Goal: Task Accomplishment & Management: Manage account settings

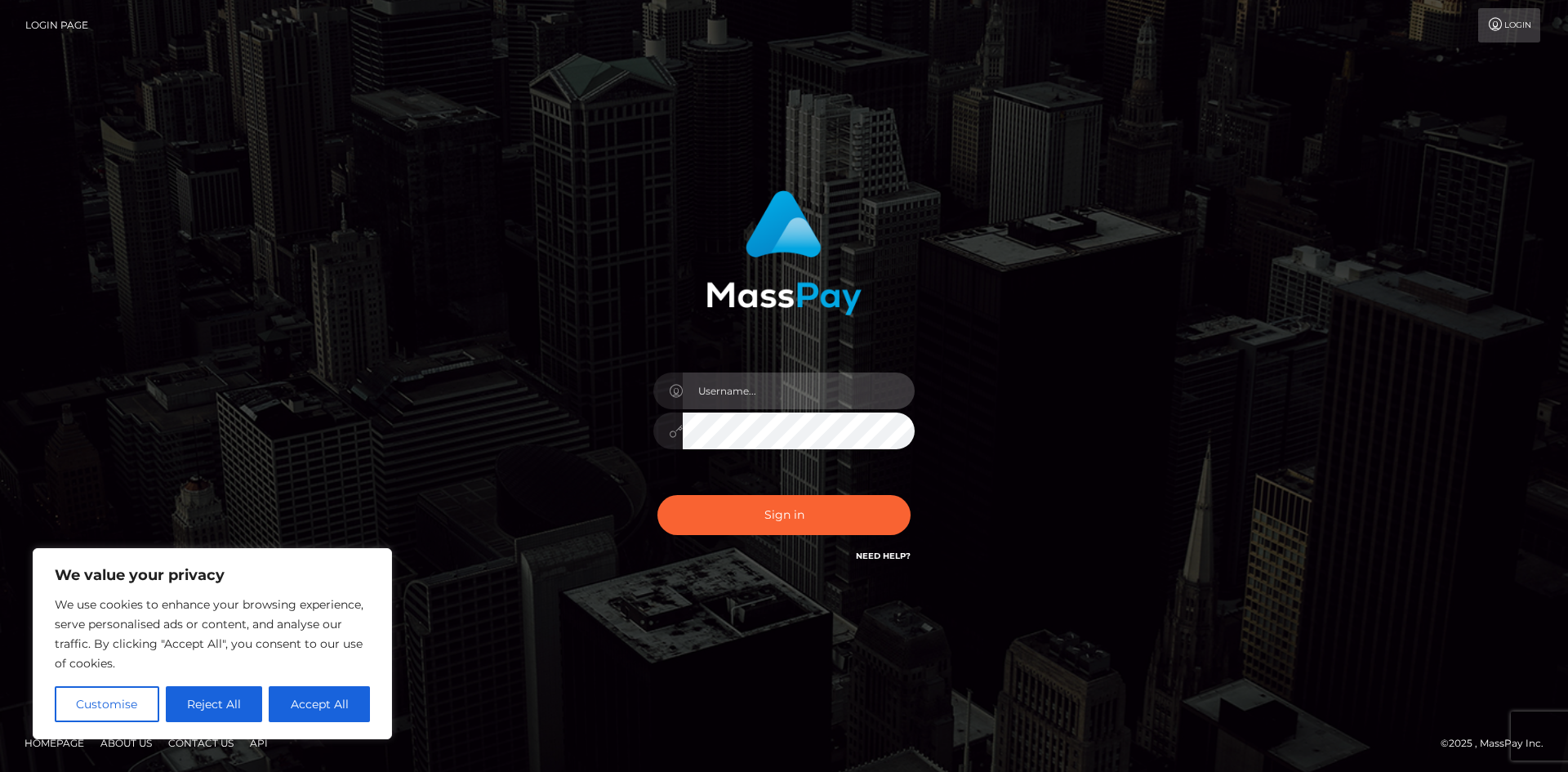
click at [769, 388] on input "text" at bounding box center [799, 390] width 232 height 36
type input "986363"
click at [658, 495] on button "Sign in" at bounding box center [784, 515] width 254 height 40
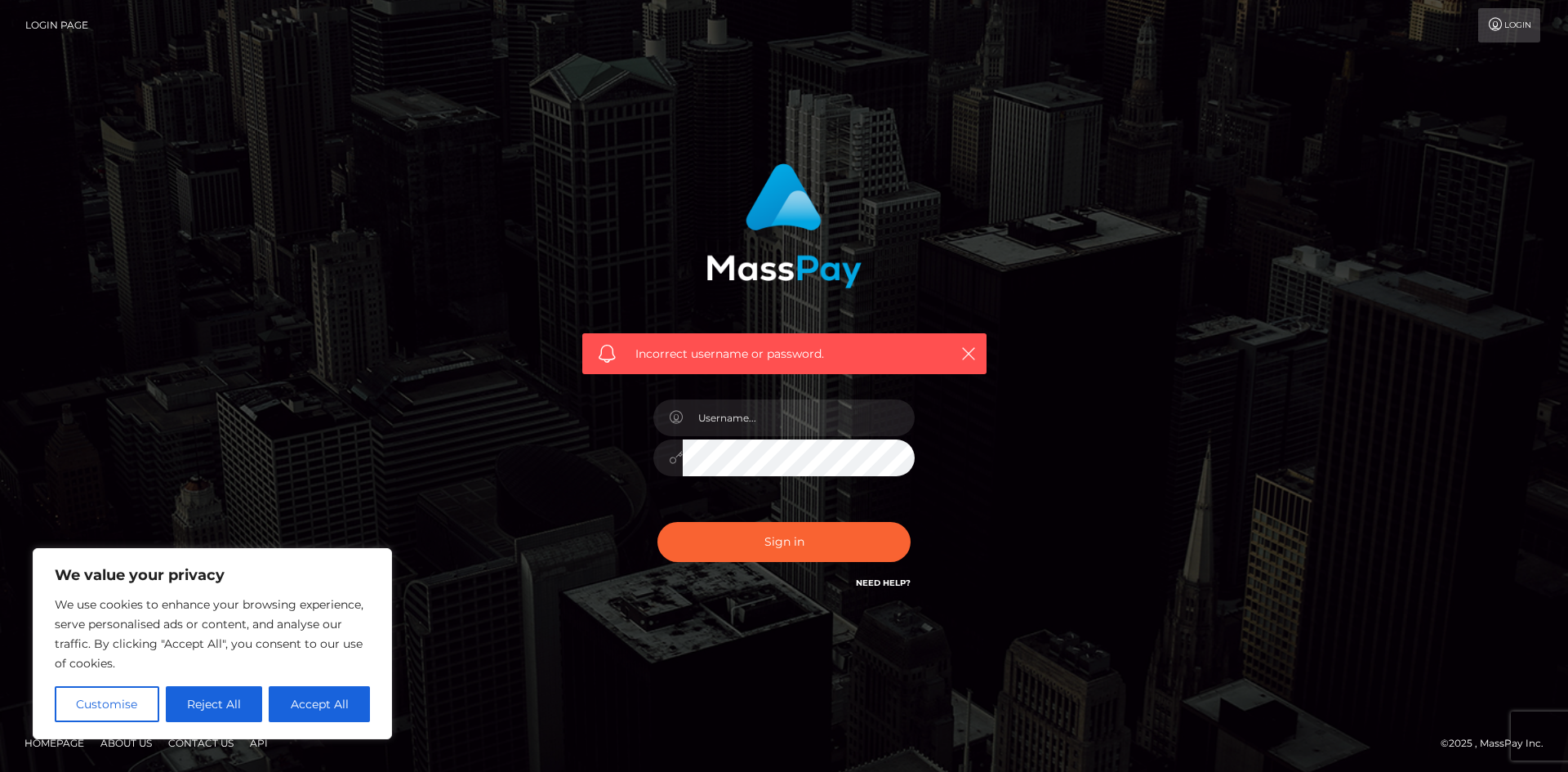
click at [769, 390] on div at bounding box center [784, 450] width 286 height 125
click at [762, 410] on input "text" at bounding box center [799, 417] width 232 height 36
click at [790, 434] on input "text" at bounding box center [799, 417] width 232 height 36
type input "paymentsupportteam"
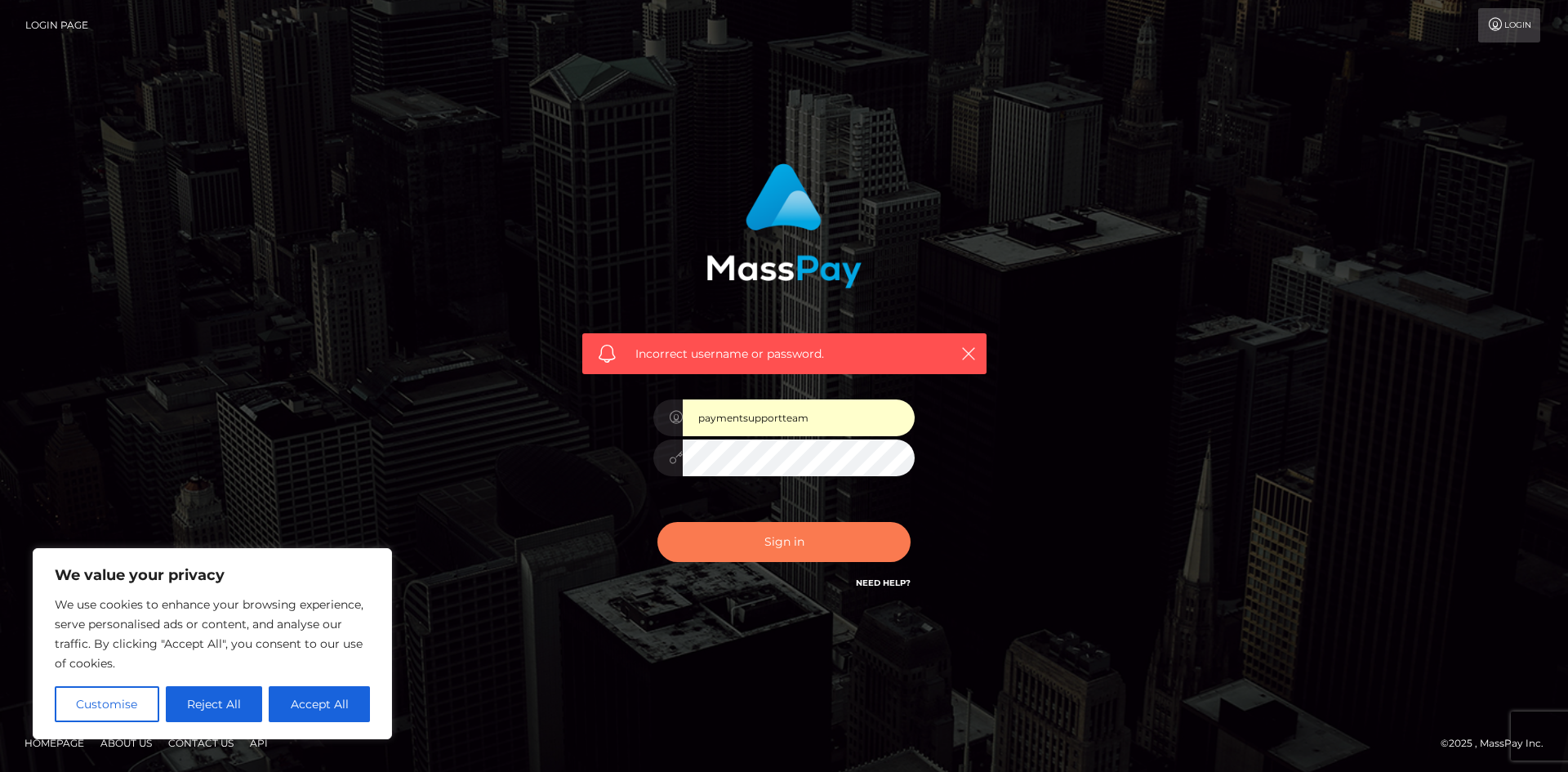
click at [778, 540] on button "Sign in" at bounding box center [784, 542] width 254 height 40
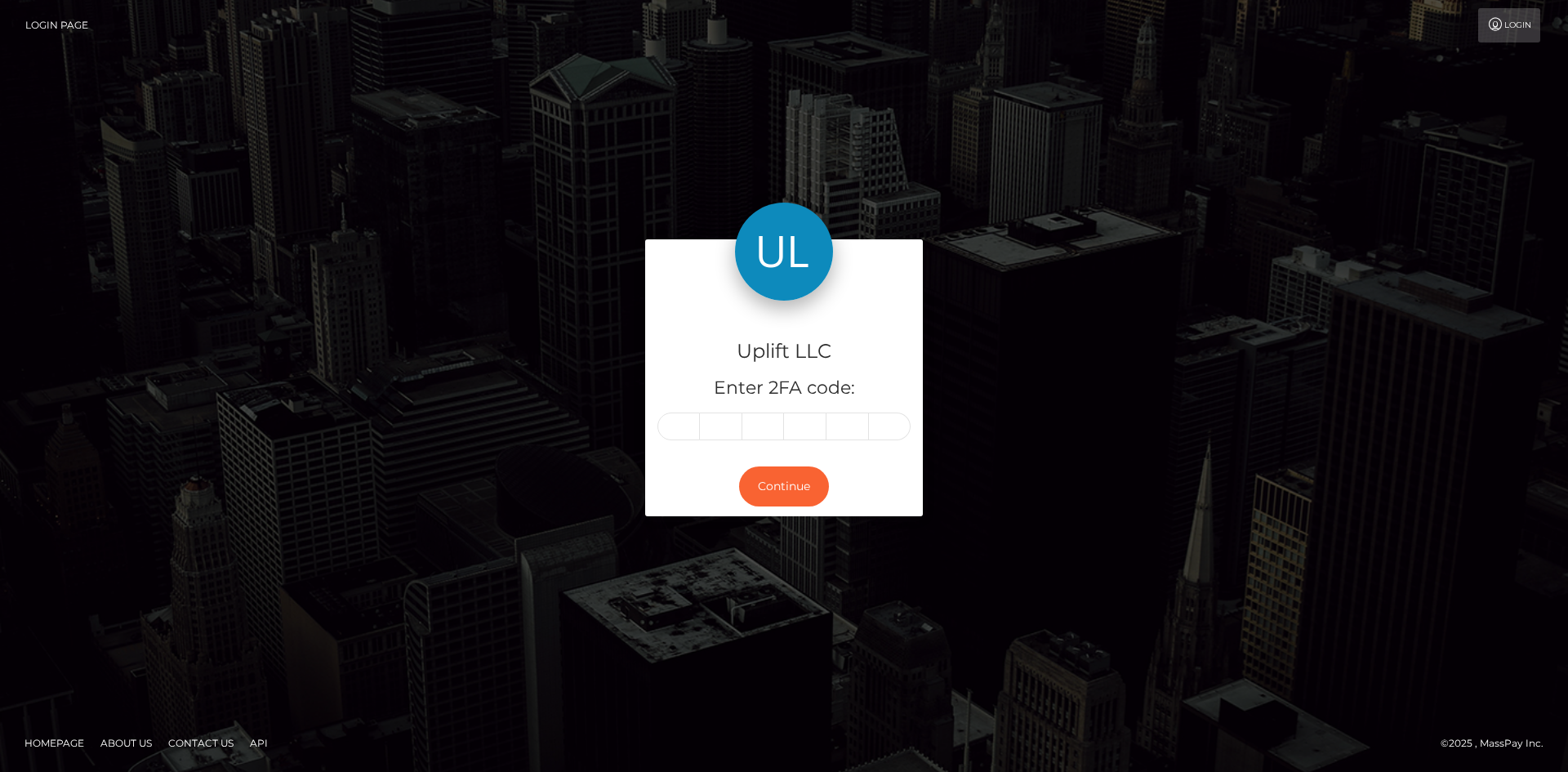
click at [686, 429] on span at bounding box center [683, 427] width 9 height 13
type input "9"
type input "8"
type input "6"
type input "3"
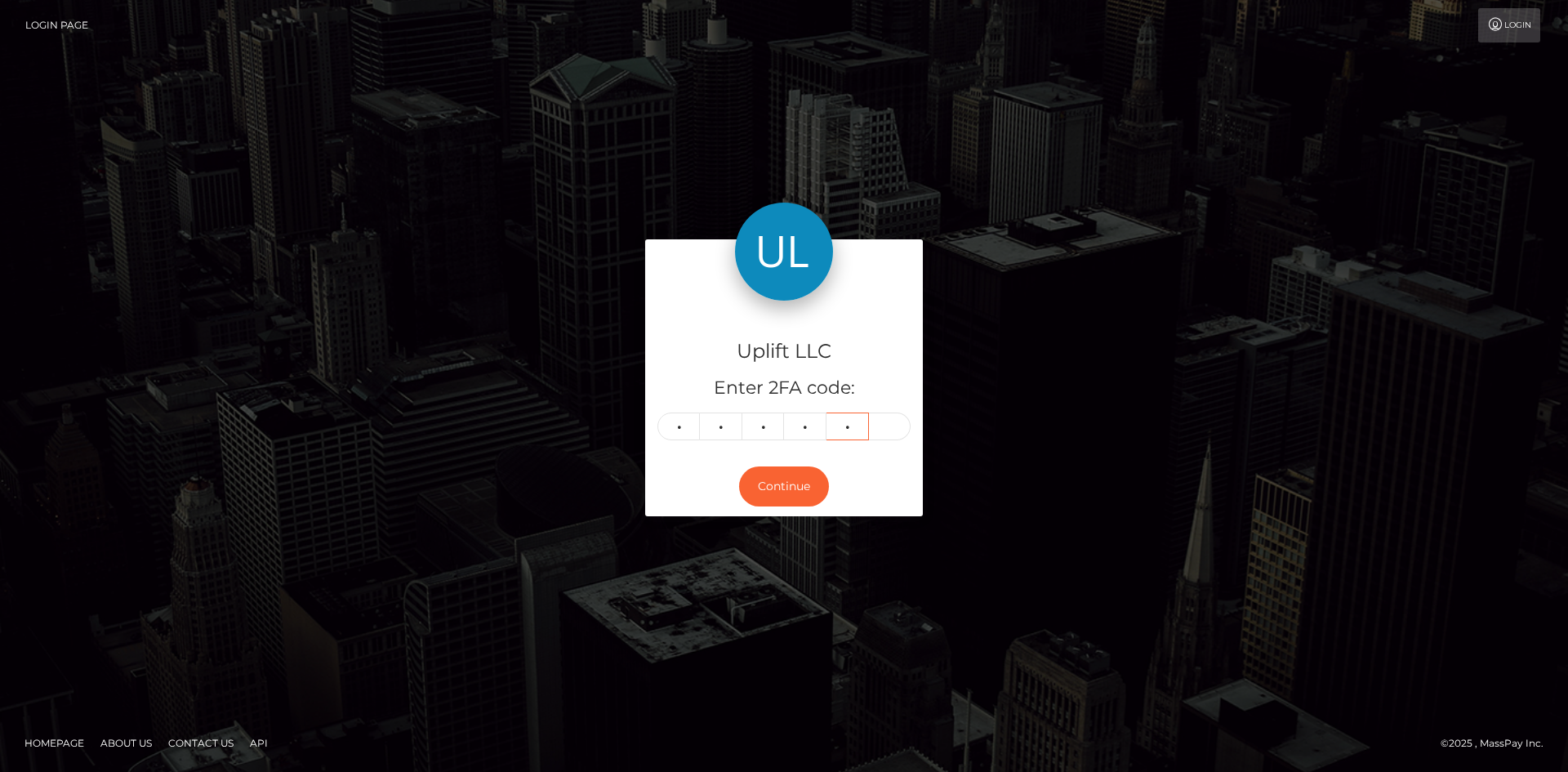
type input "6"
type input "3"
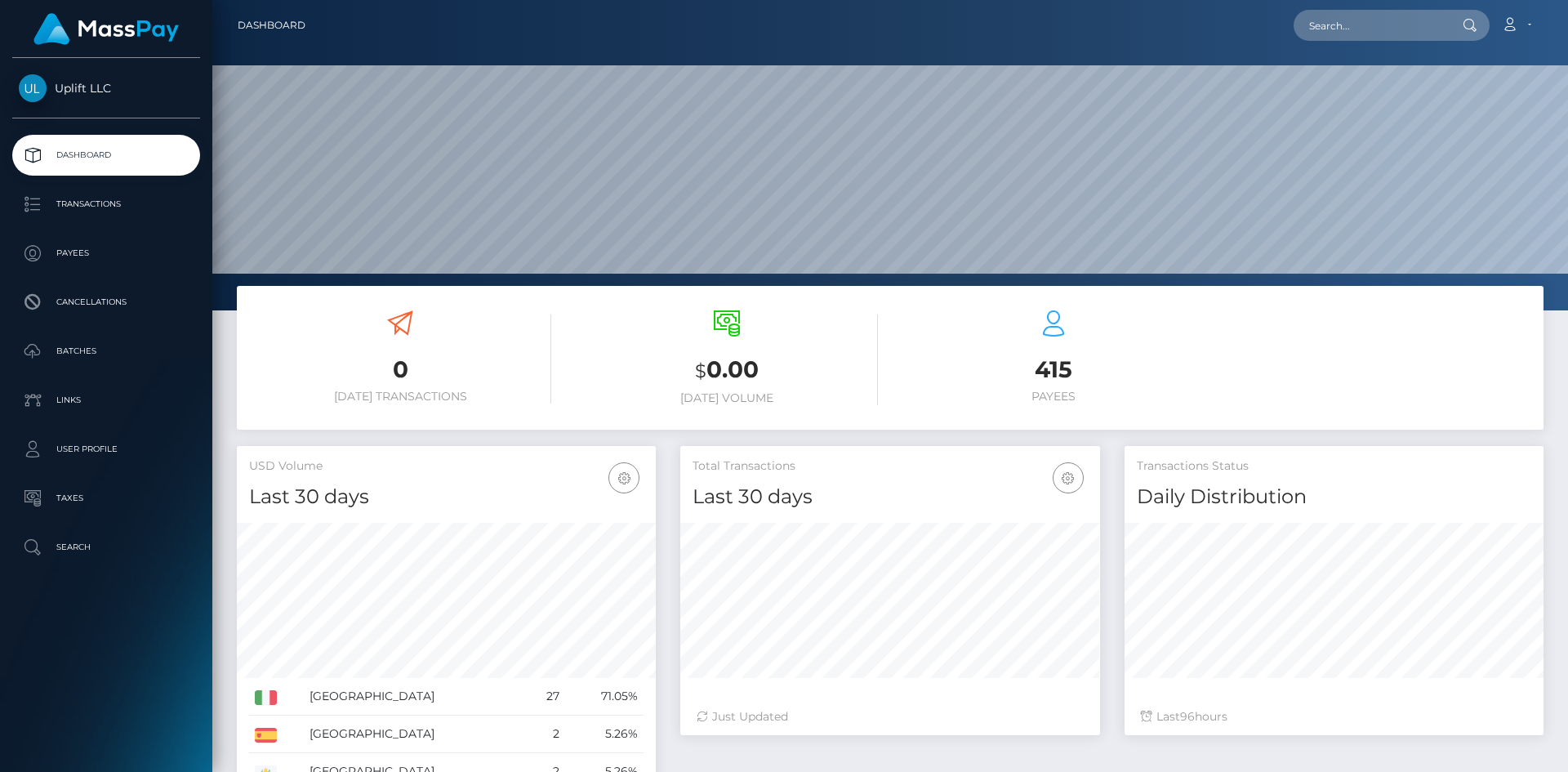
scroll to position [290, 420]
click at [125, 360] on p "Batches" at bounding box center [106, 351] width 175 height 24
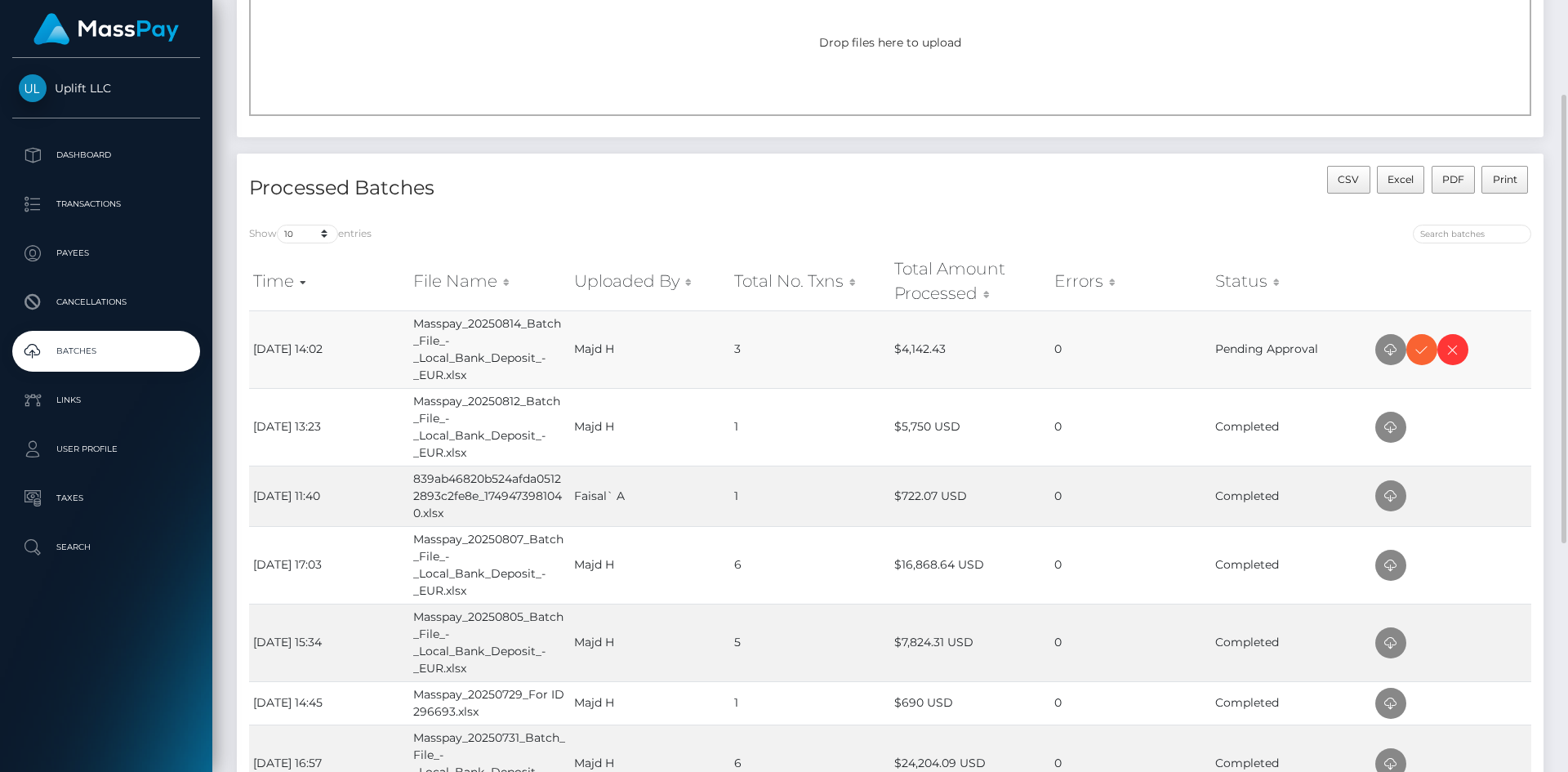
scroll to position [245, 0]
